Goal: Navigation & Orientation: Find specific page/section

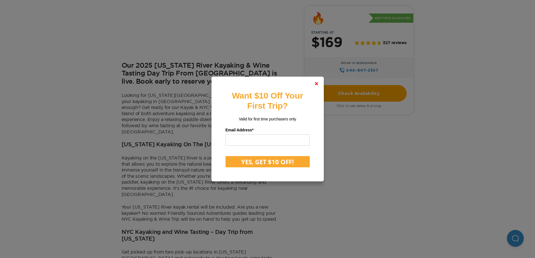
click at [318, 85] on polygon at bounding box center [316, 83] width 3 height 3
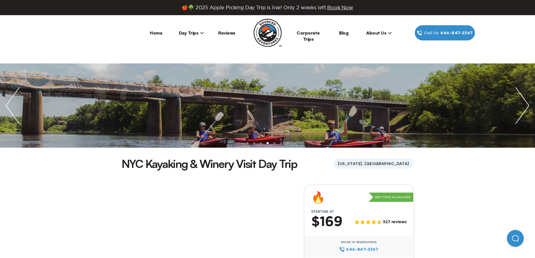
click at [195, 33] on span "Day Trips" at bounding box center [191, 33] width 25 height 6
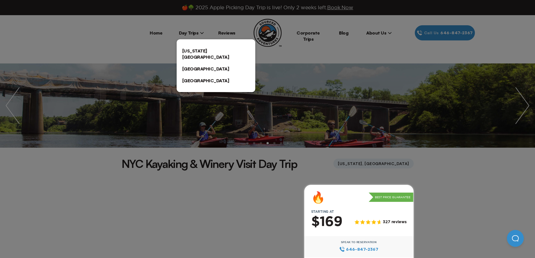
click at [190, 63] on link "[GEOGRAPHIC_DATA]" at bounding box center [216, 69] width 79 height 12
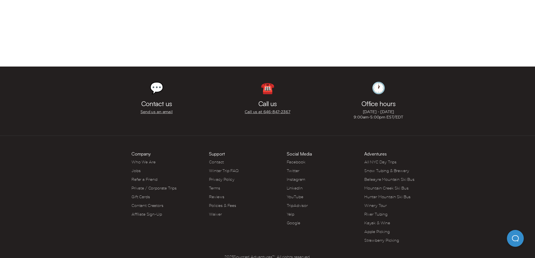
scroll to position [222, 0]
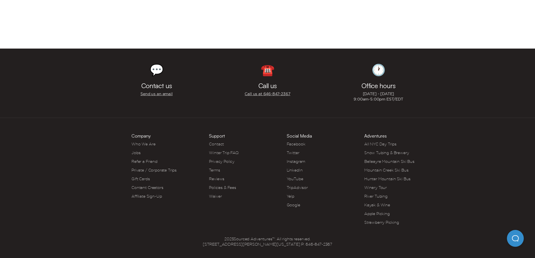
click at [135, 151] on link "Jobs" at bounding box center [136, 153] width 9 height 4
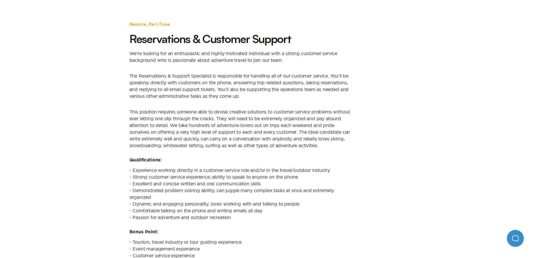
scroll to position [450, 0]
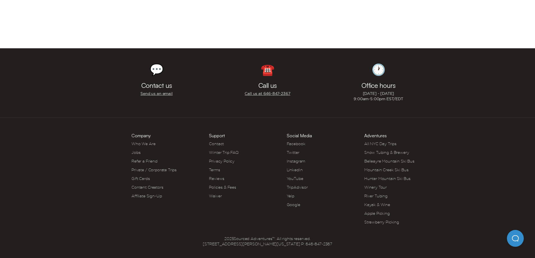
scroll to position [222, 0]
click at [386, 151] on link "Snow Tubing & Brewery" at bounding box center [387, 153] width 45 height 4
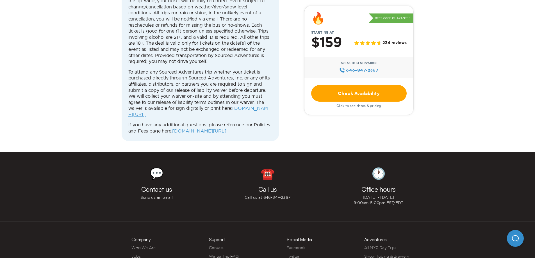
scroll to position [2093, 0]
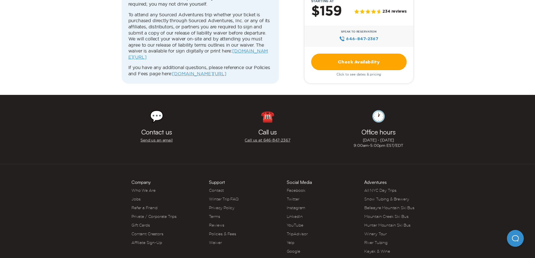
click at [378, 188] on link "All NYC Day Trips" at bounding box center [381, 190] width 32 height 4
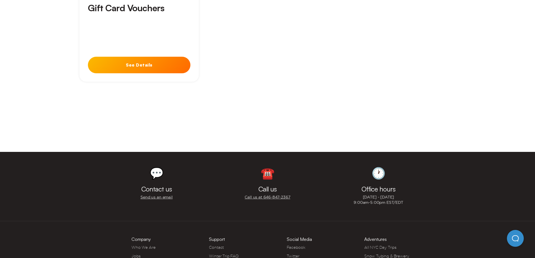
scroll to position [1610, 0]
